Goal: Information Seeking & Learning: Understand process/instructions

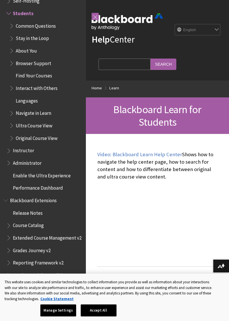
click at [173, 69] on input "Search" at bounding box center [163, 64] width 26 height 11
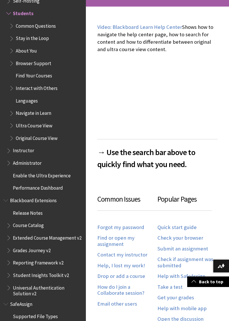
scroll to position [129, 0]
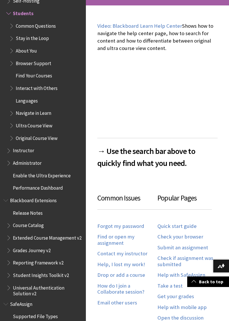
click at [188, 248] on link "Submit an assignment" at bounding box center [182, 248] width 51 height 7
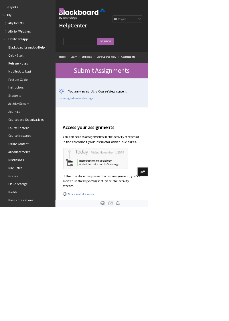
scroll to position [722, 0]
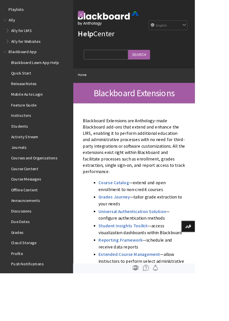
scroll to position [414, 0]
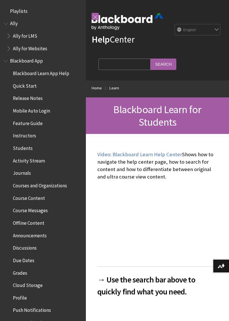
scroll to position [551, 0]
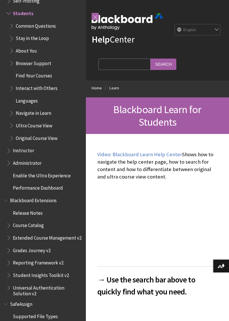
click at [151, 161] on p "Video: Blackboard Learn Help Center Shows how to navigate the help center page,…" at bounding box center [157, 166] width 120 height 30
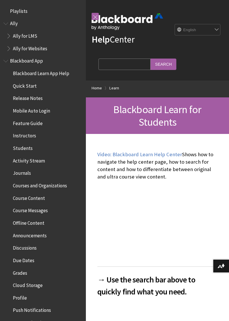
scroll to position [551, 0]
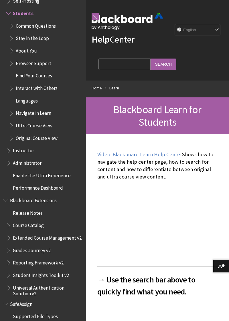
click at [169, 124] on span "Blackboard Learn for Students" at bounding box center [157, 116] width 88 height 26
click at [175, 59] on input "Search" at bounding box center [163, 64] width 26 height 11
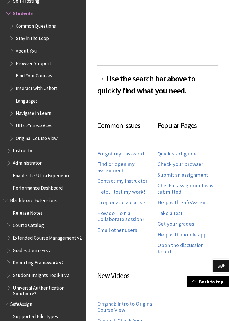
scroll to position [202, 0]
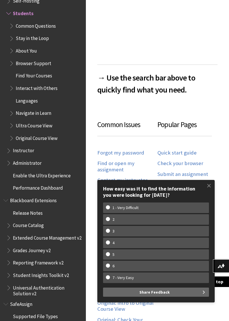
click at [183, 204] on link "Help with SafeAssign" at bounding box center [181, 202] width 48 height 7
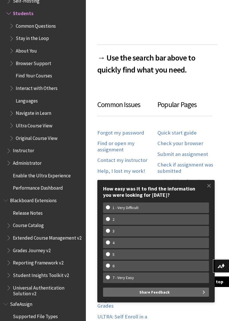
scroll to position [226, 0]
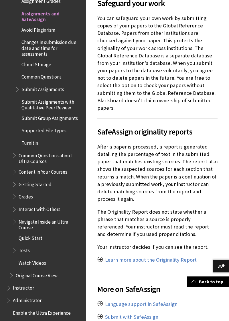
scroll to position [478, 0]
